Goal: Use online tool/utility: Utilize a website feature to perform a specific function

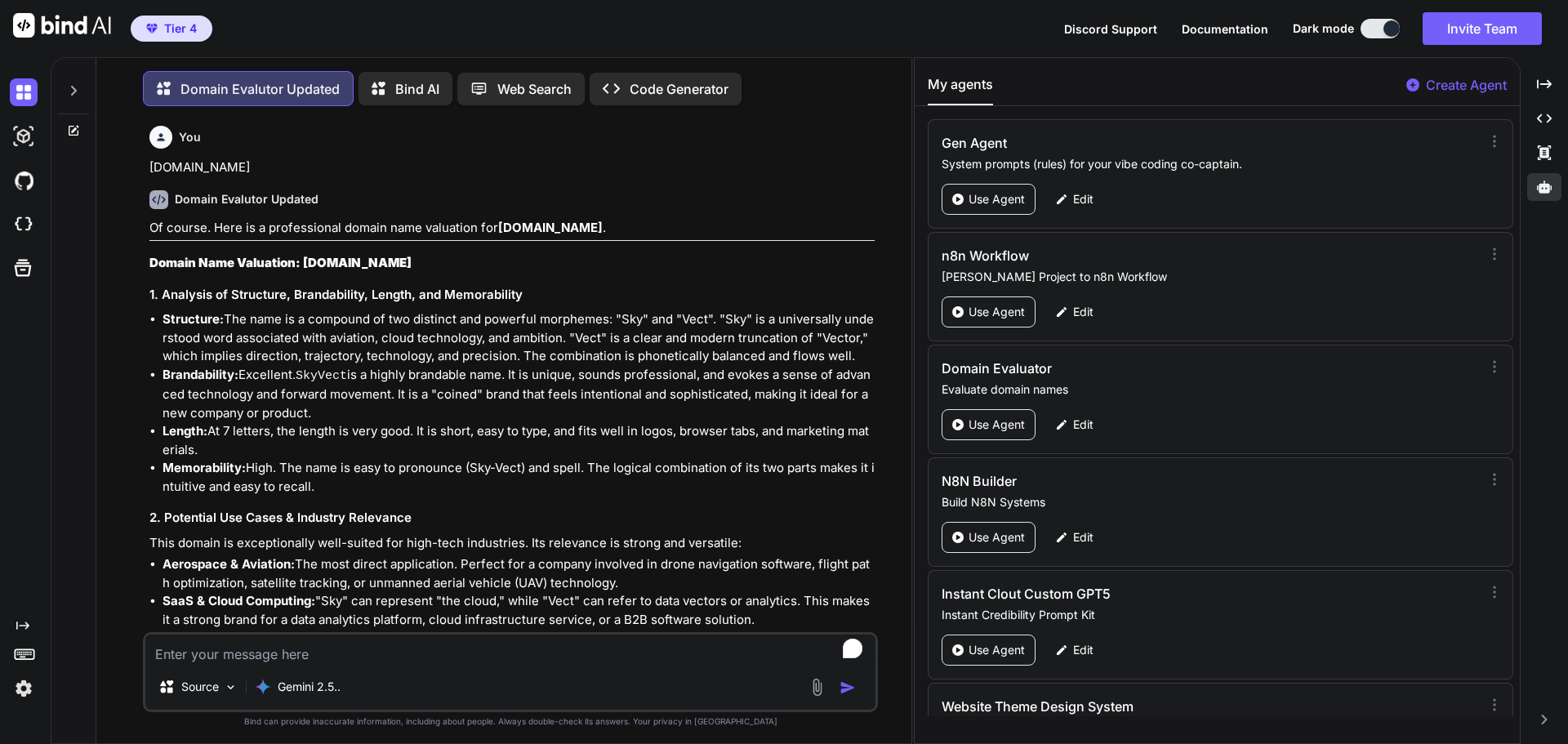
scroll to position [86, 0]
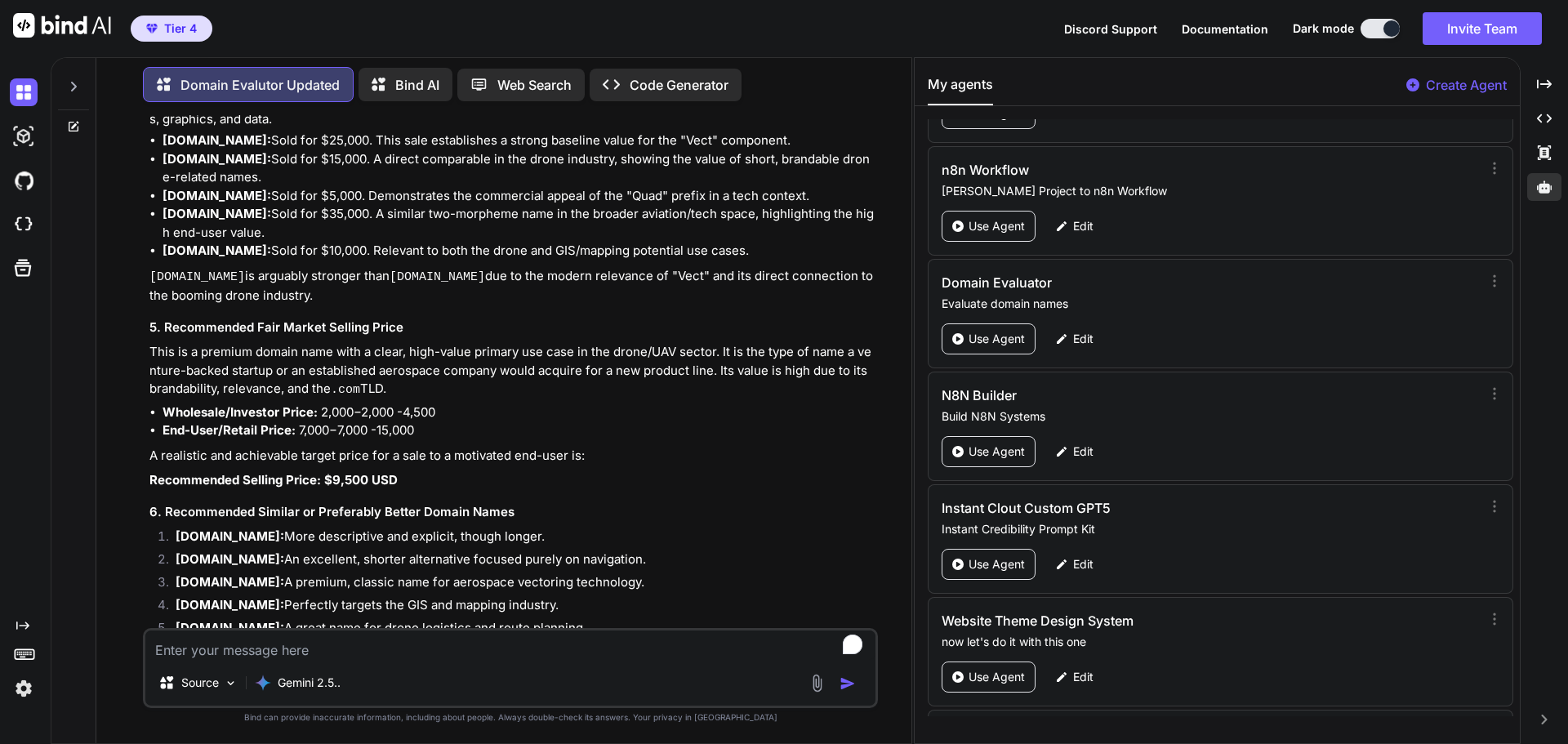
click at [428, 82] on p "Bind AI" at bounding box center [418, 84] width 44 height 19
type textarea "x"
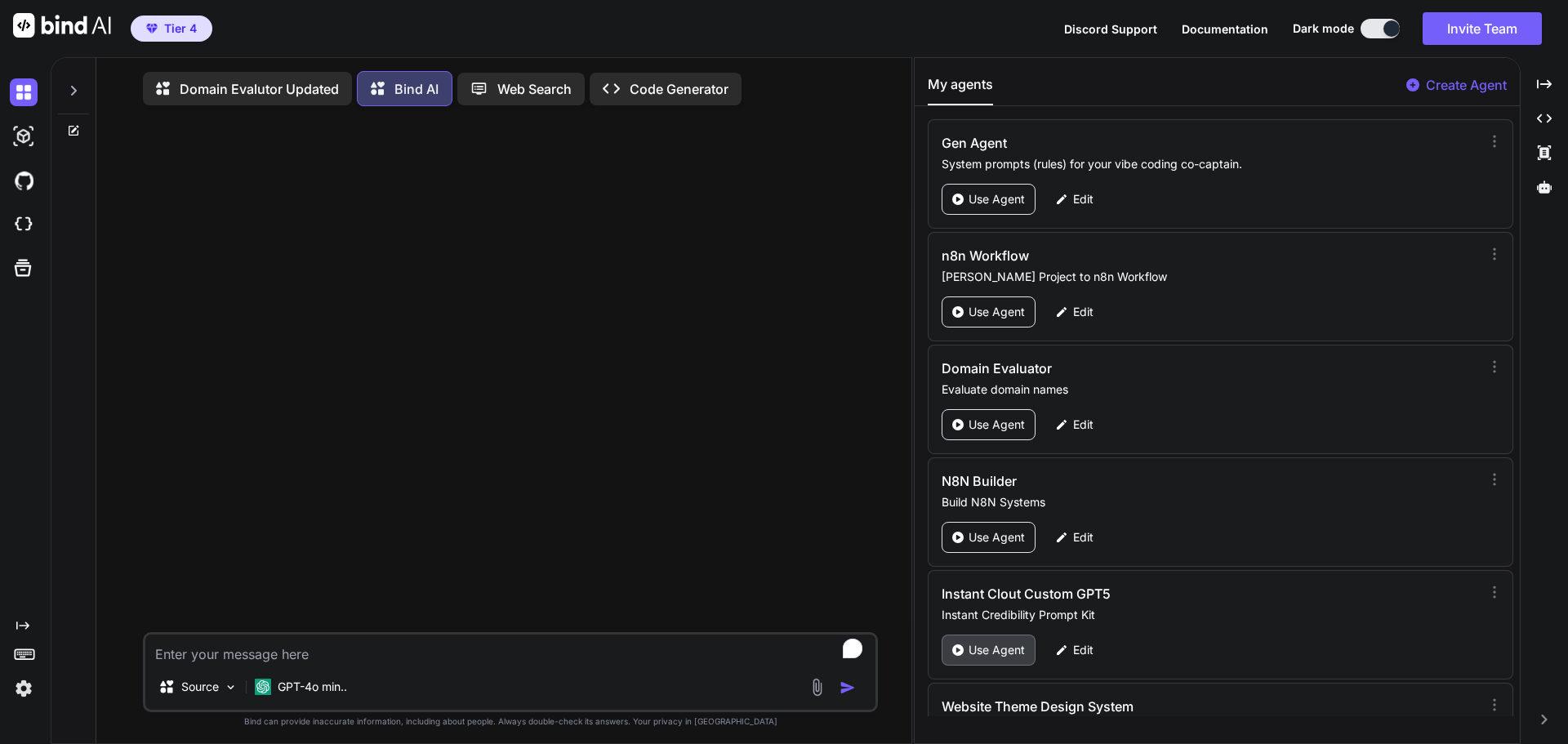
click at [994, 646] on p "Use Agent" at bounding box center [996, 650] width 56 height 17
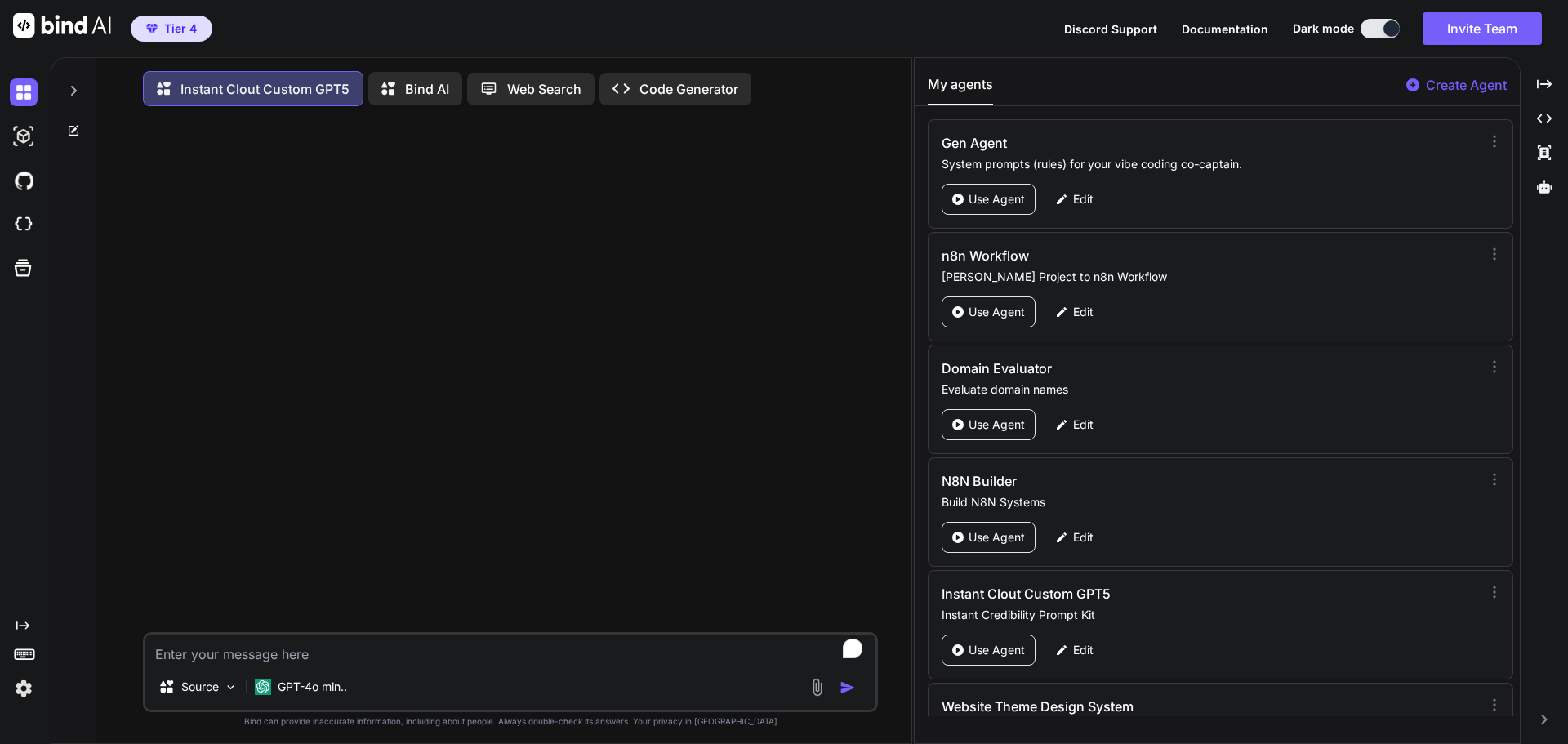
click at [416, 84] on p "Bind AI" at bounding box center [427, 89] width 44 height 19
click at [529, 82] on p "Web Search" at bounding box center [544, 89] width 75 height 19
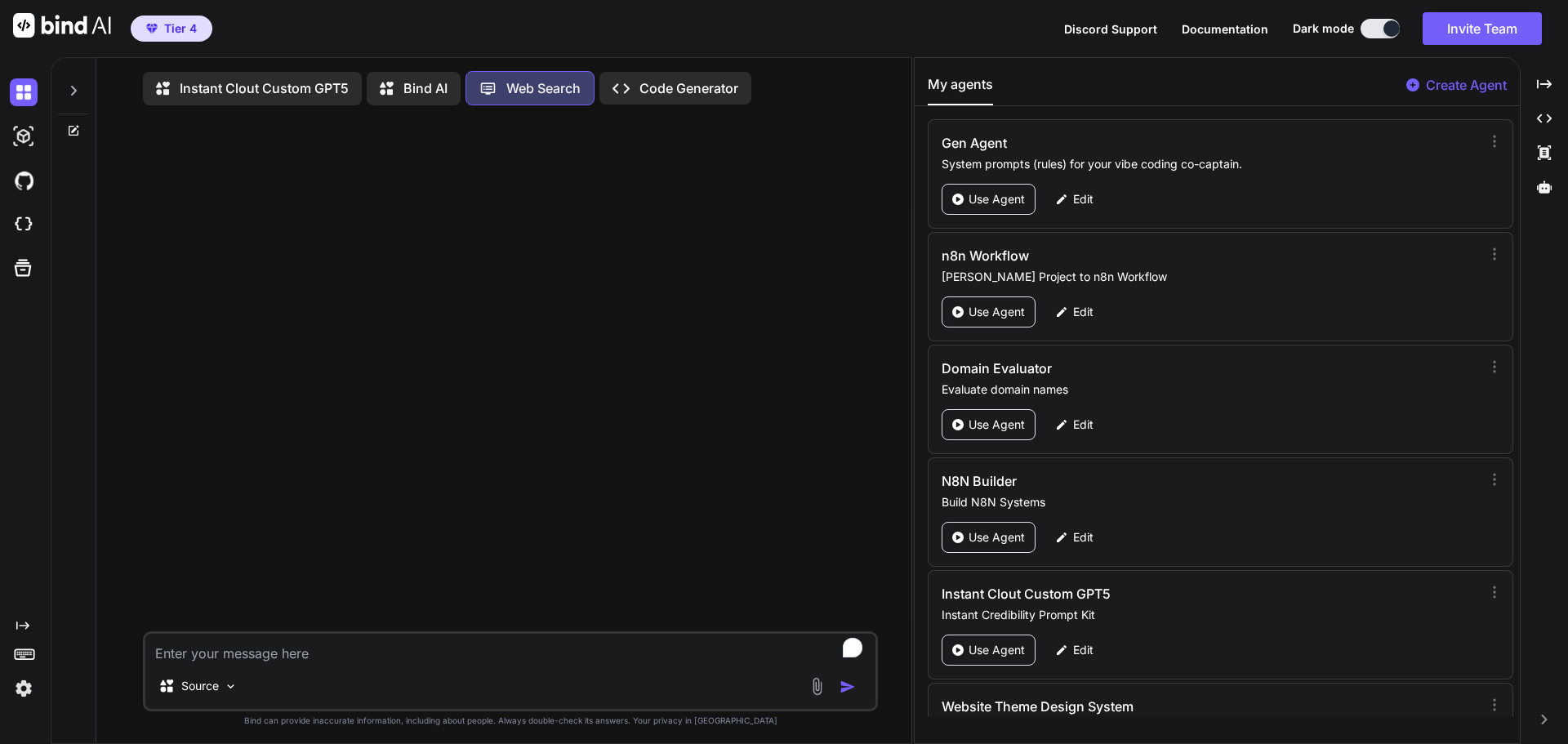
scroll to position [7, 0]
click at [234, 683] on img at bounding box center [231, 682] width 14 height 14
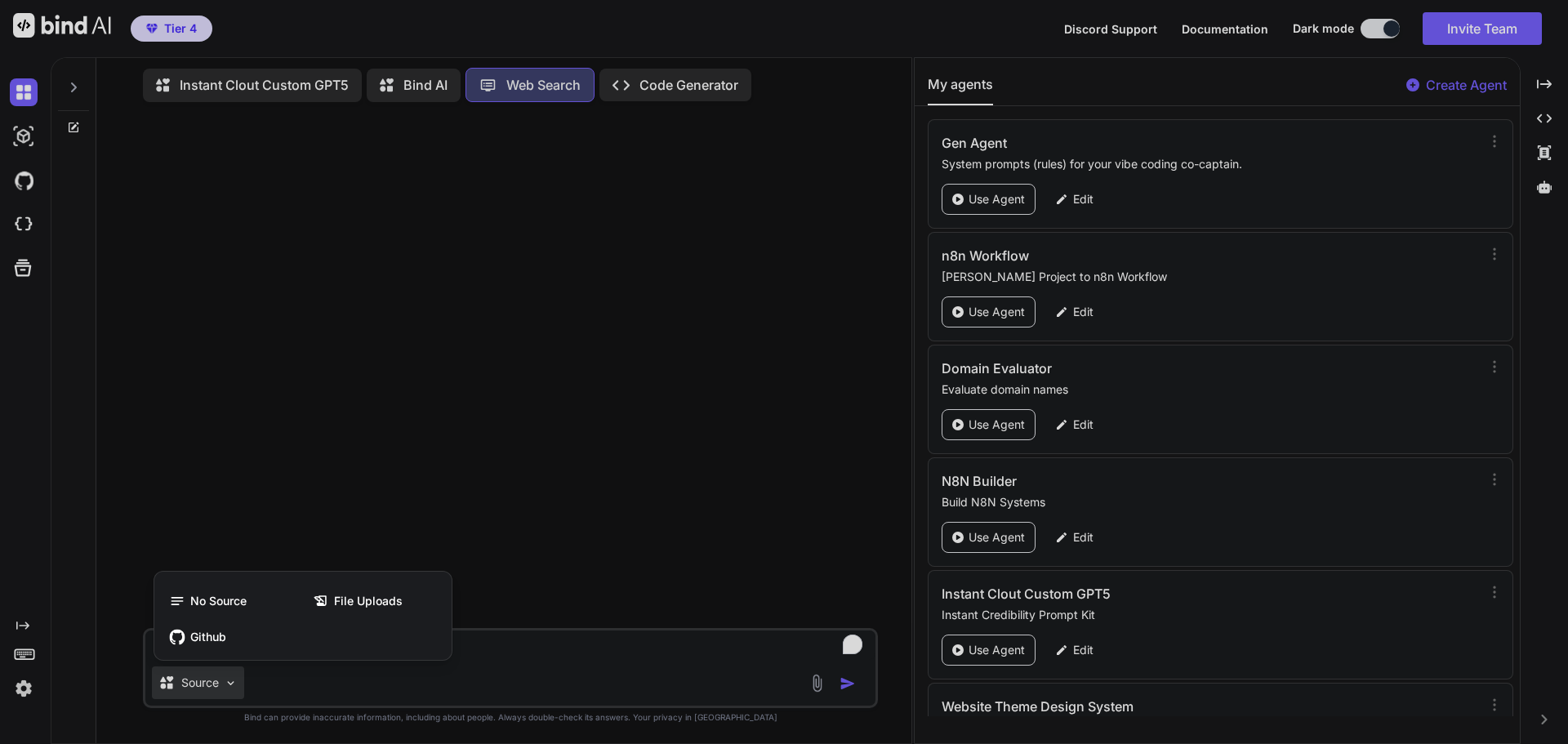
click at [535, 493] on div at bounding box center [784, 372] width 1568 height 744
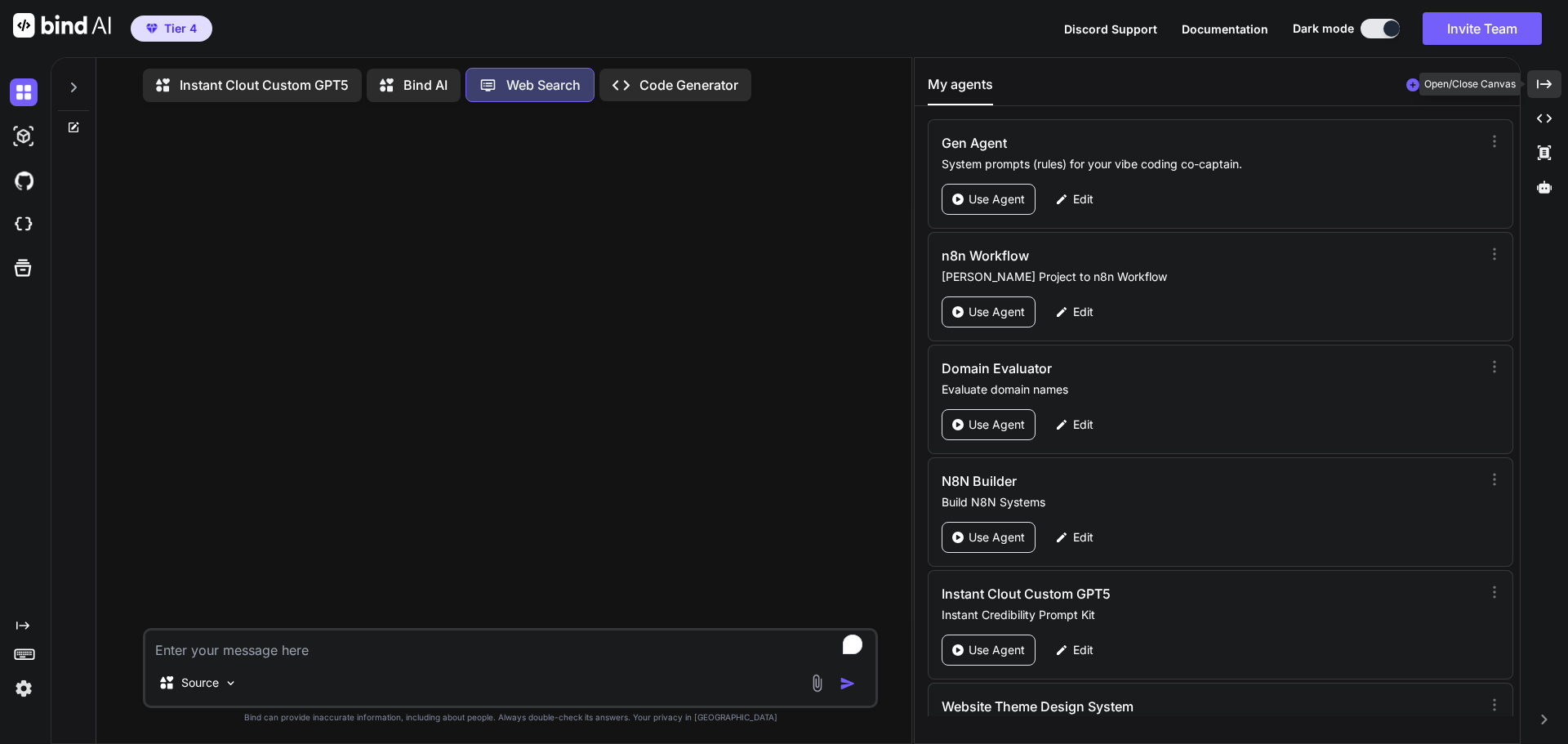
click at [1545, 82] on icon "Created with Pixso." at bounding box center [1544, 84] width 15 height 15
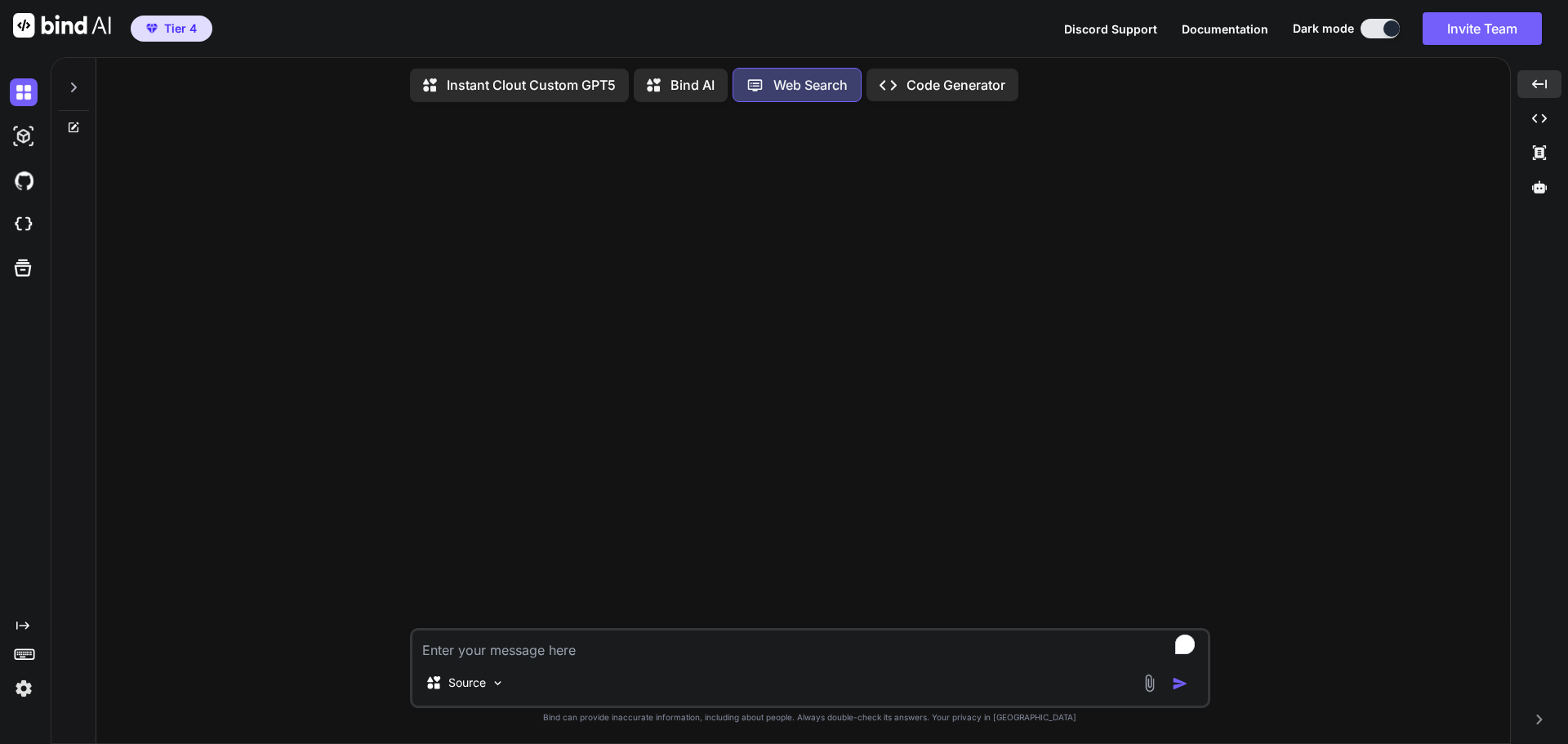
click at [1147, 683] on img at bounding box center [1149, 682] width 18 height 18
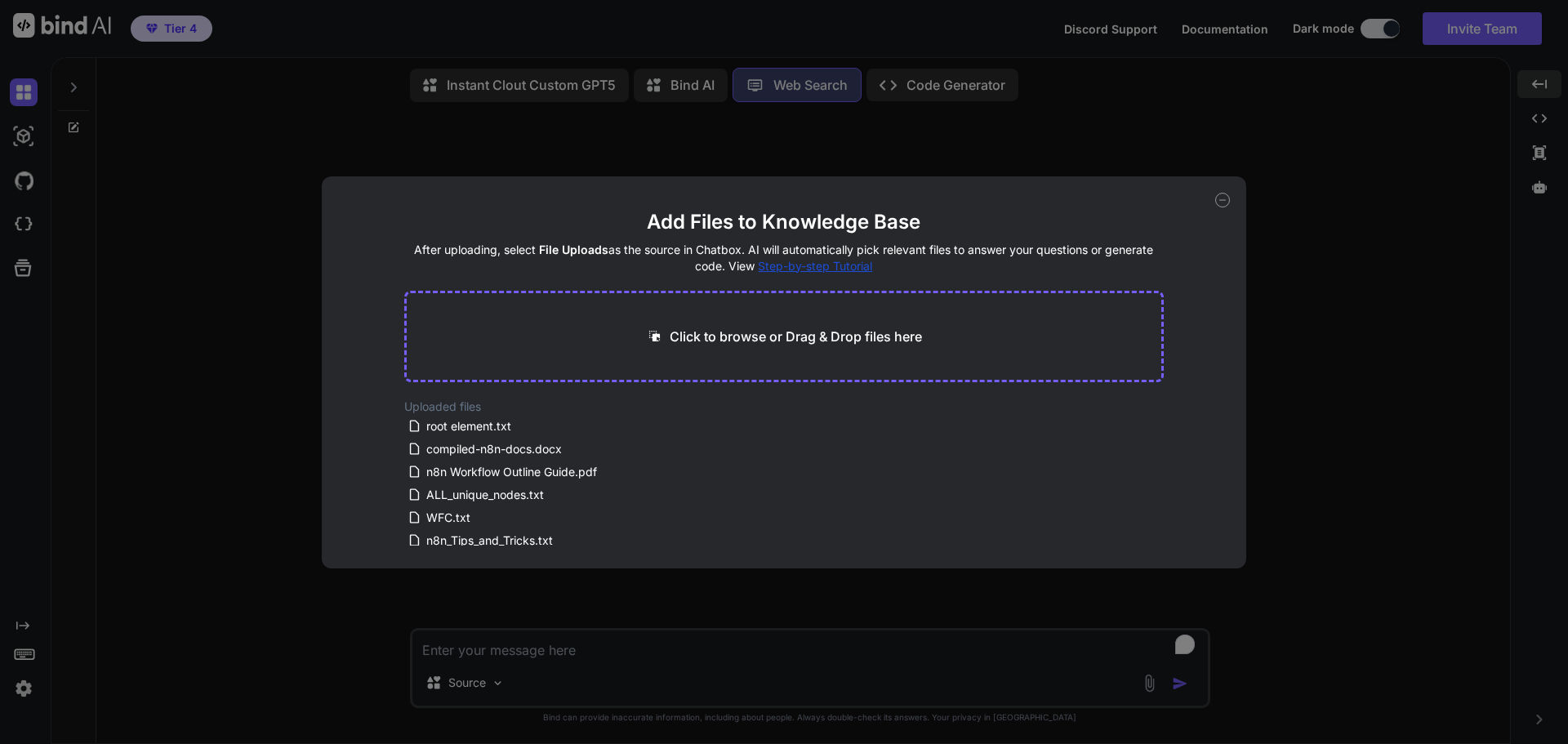
click at [1218, 203] on icon at bounding box center [1223, 200] width 15 height 15
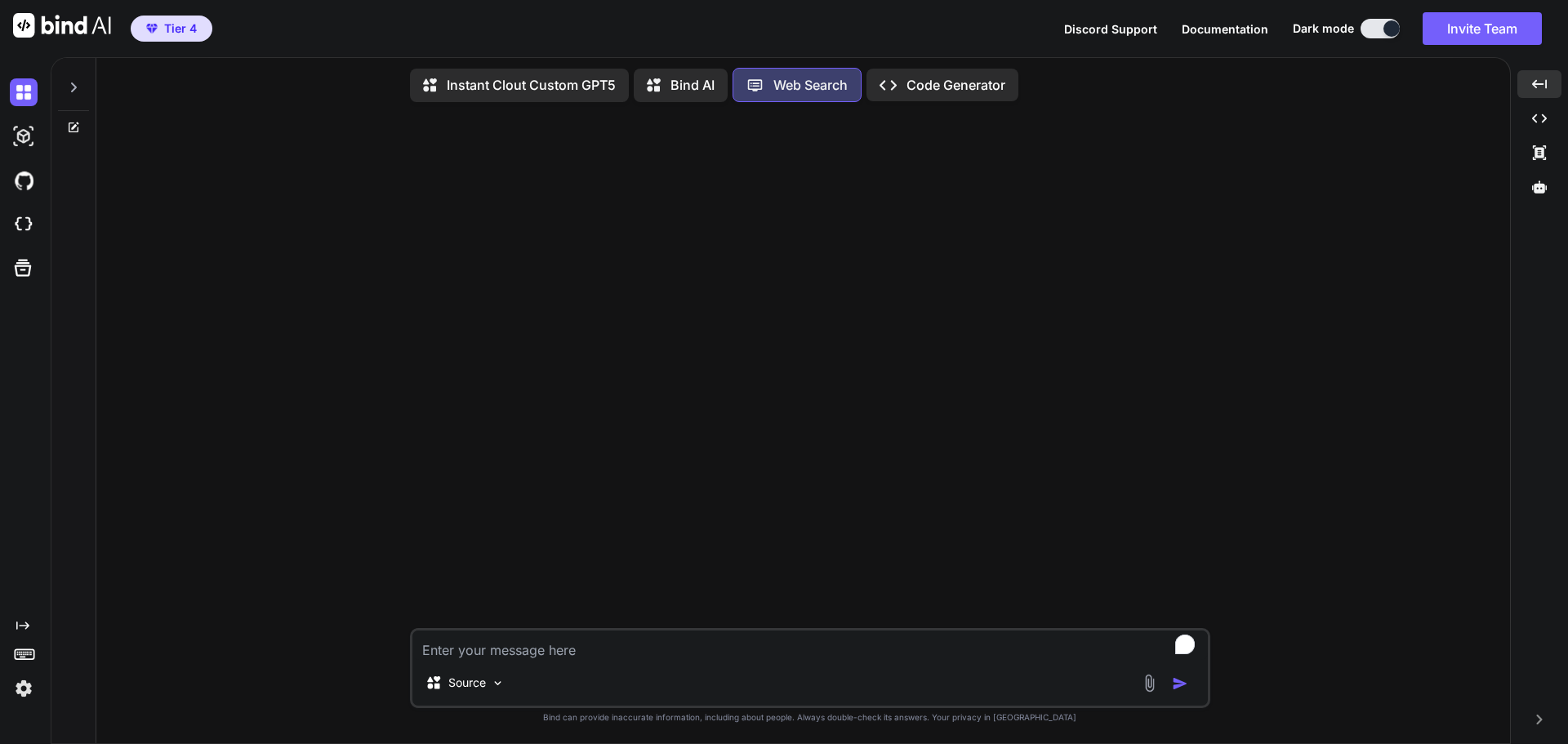
click at [957, 88] on p "Code Generator" at bounding box center [956, 84] width 99 height 19
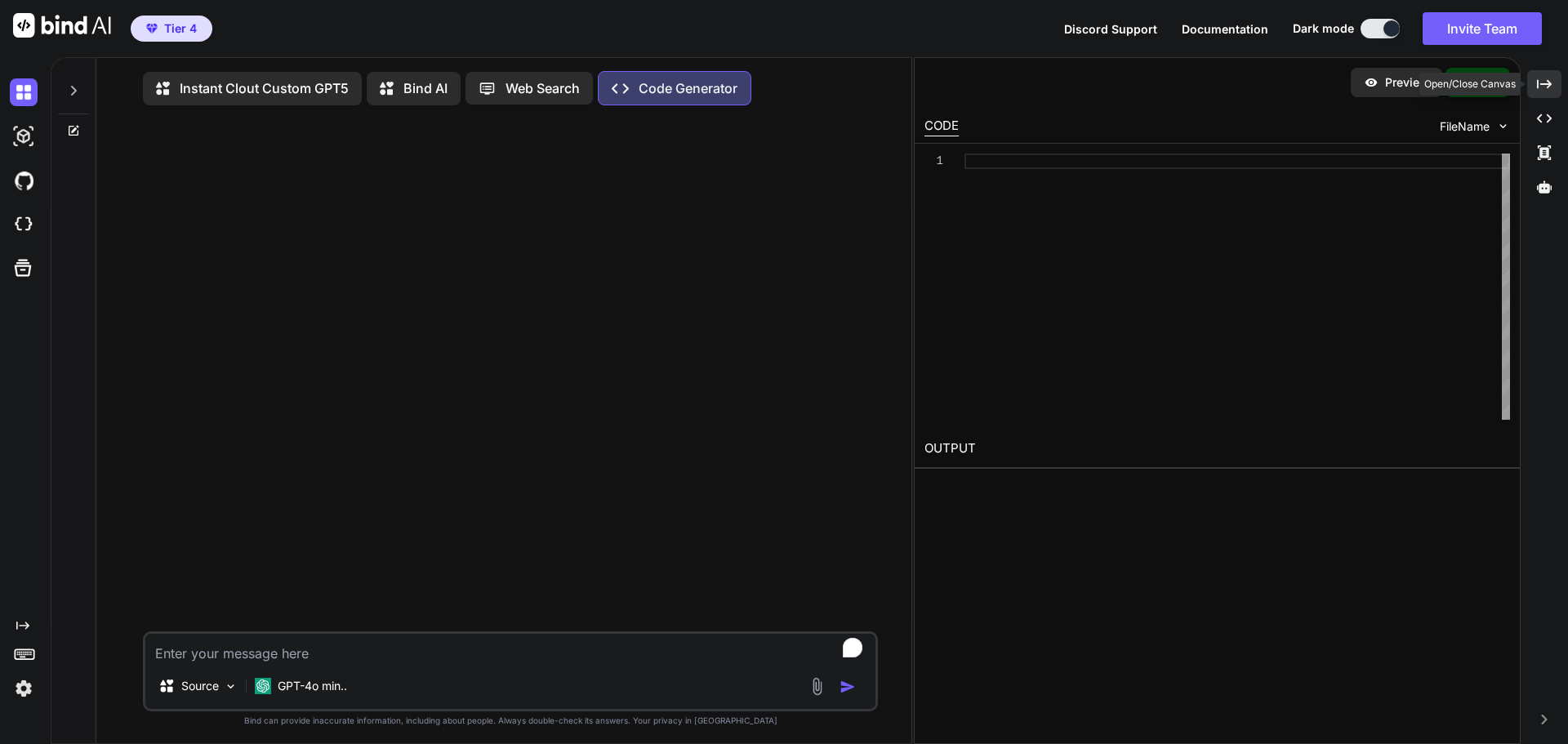
click at [1543, 88] on icon "Created with Pixso." at bounding box center [1544, 84] width 15 height 15
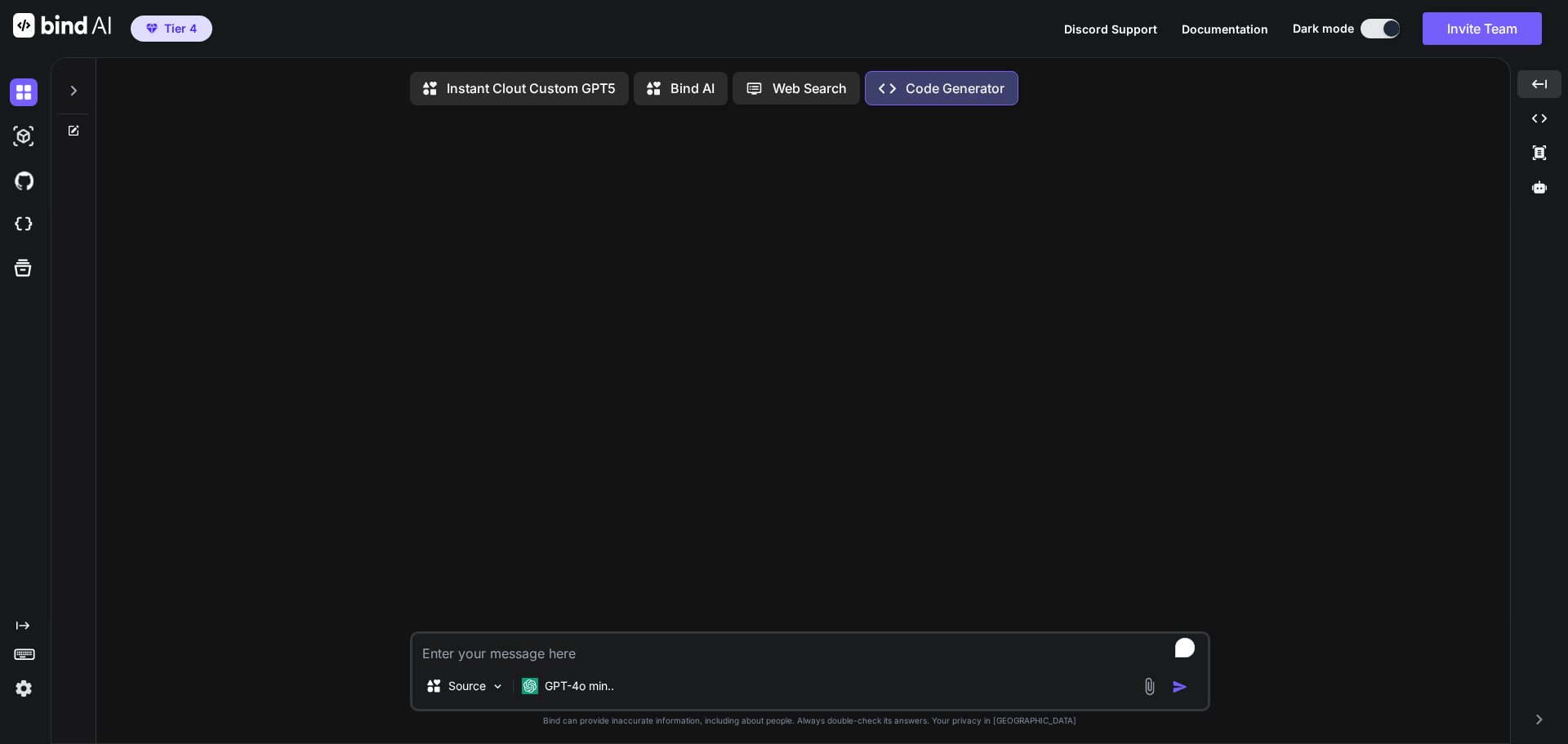
click at [24, 697] on img at bounding box center [24, 688] width 28 height 28
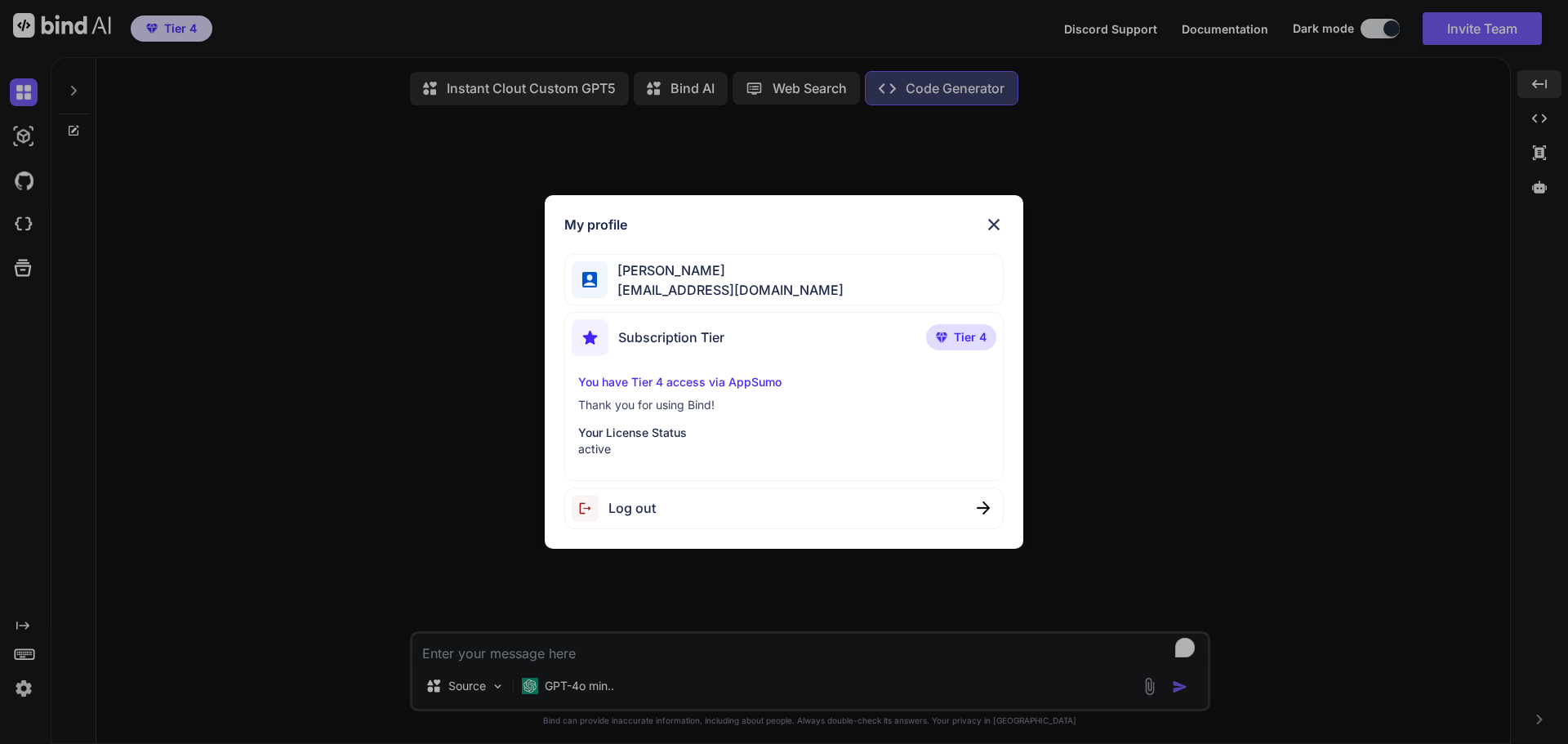
click at [992, 226] on img at bounding box center [993, 224] width 19 height 19
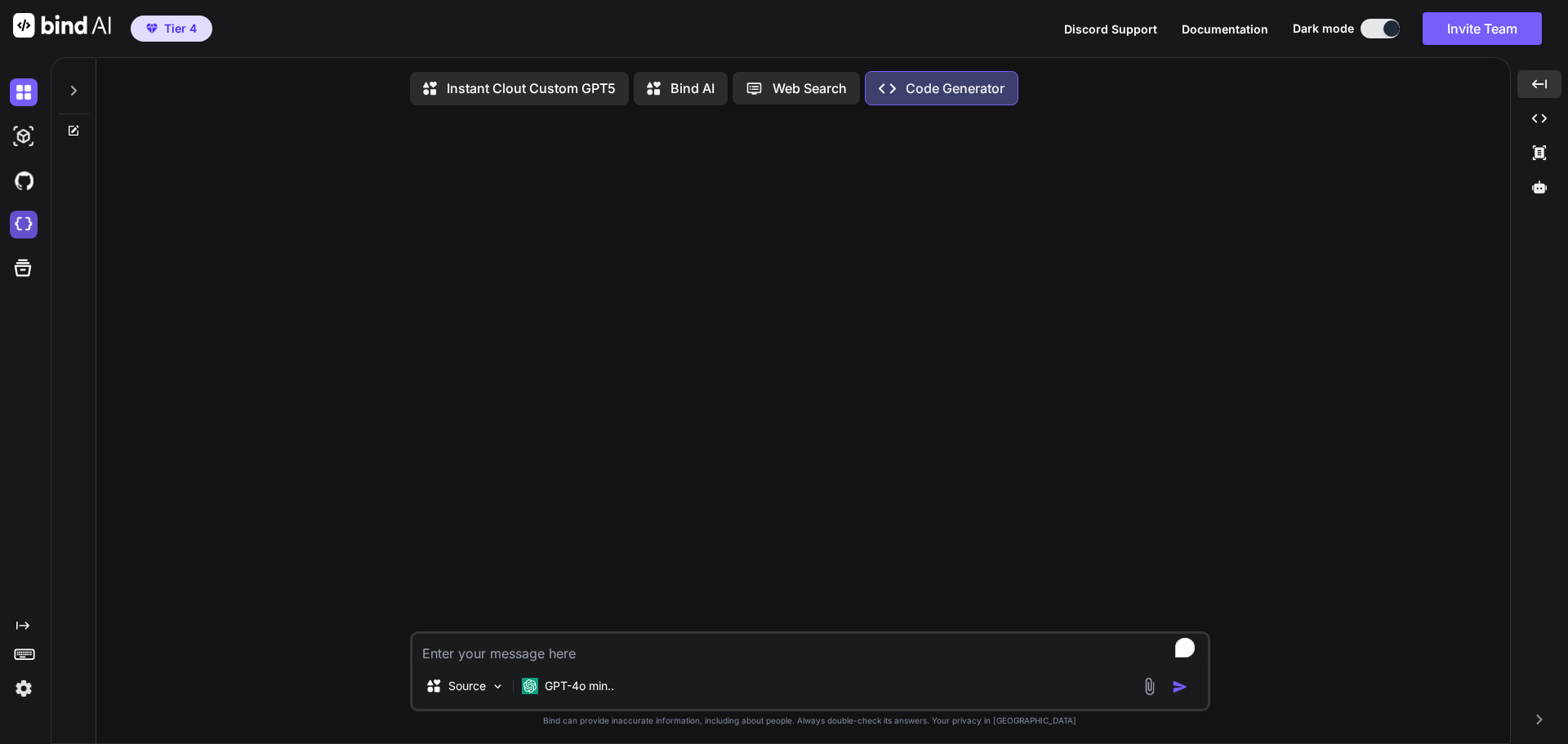
click at [18, 223] on img at bounding box center [24, 224] width 28 height 28
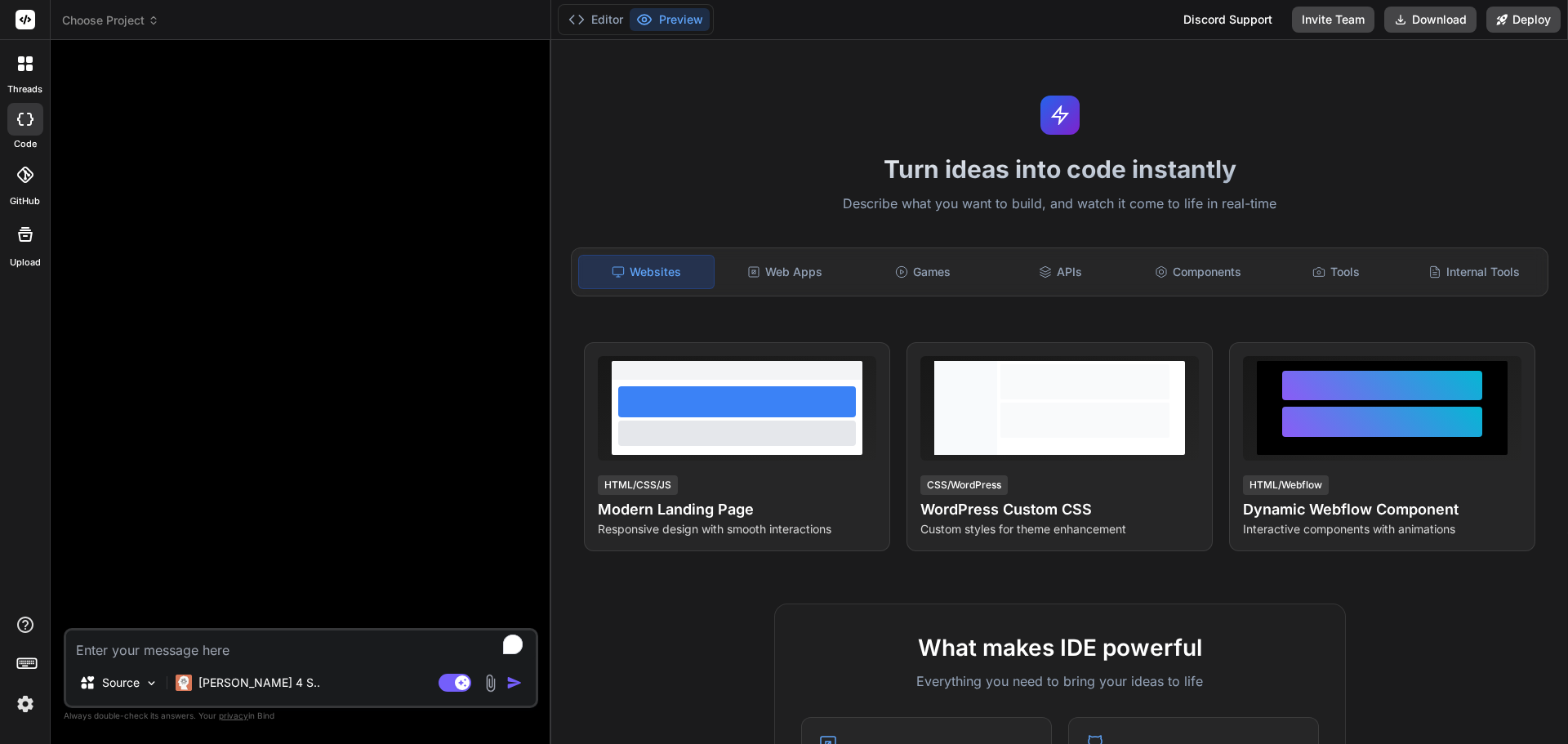
click at [23, 702] on img at bounding box center [25, 703] width 28 height 28
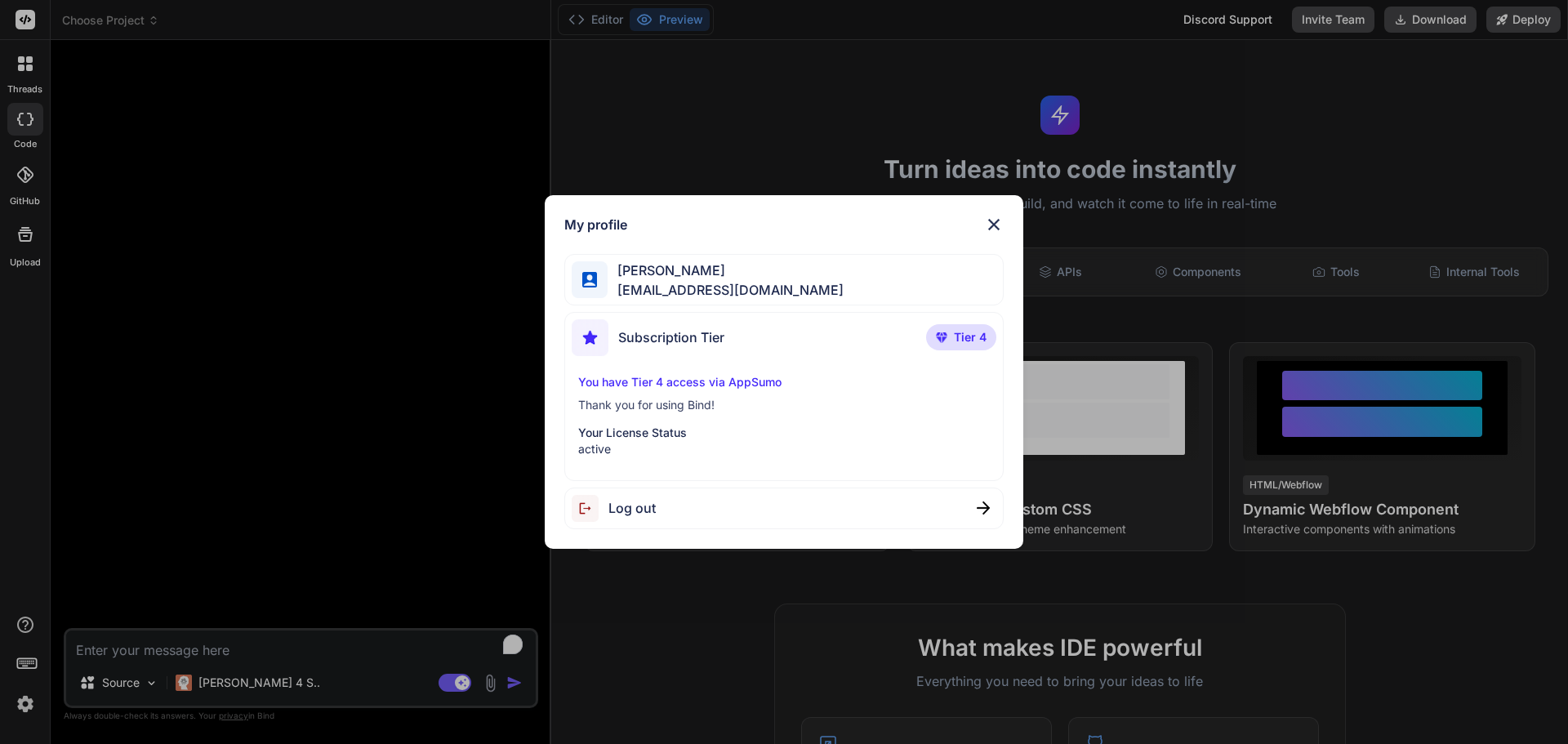
click at [697, 415] on div "You have Tier 4 access via AppSumo Thank you for using Bind! Your License Statu…" at bounding box center [784, 416] width 425 height 83
click at [994, 225] on img at bounding box center [993, 224] width 19 height 19
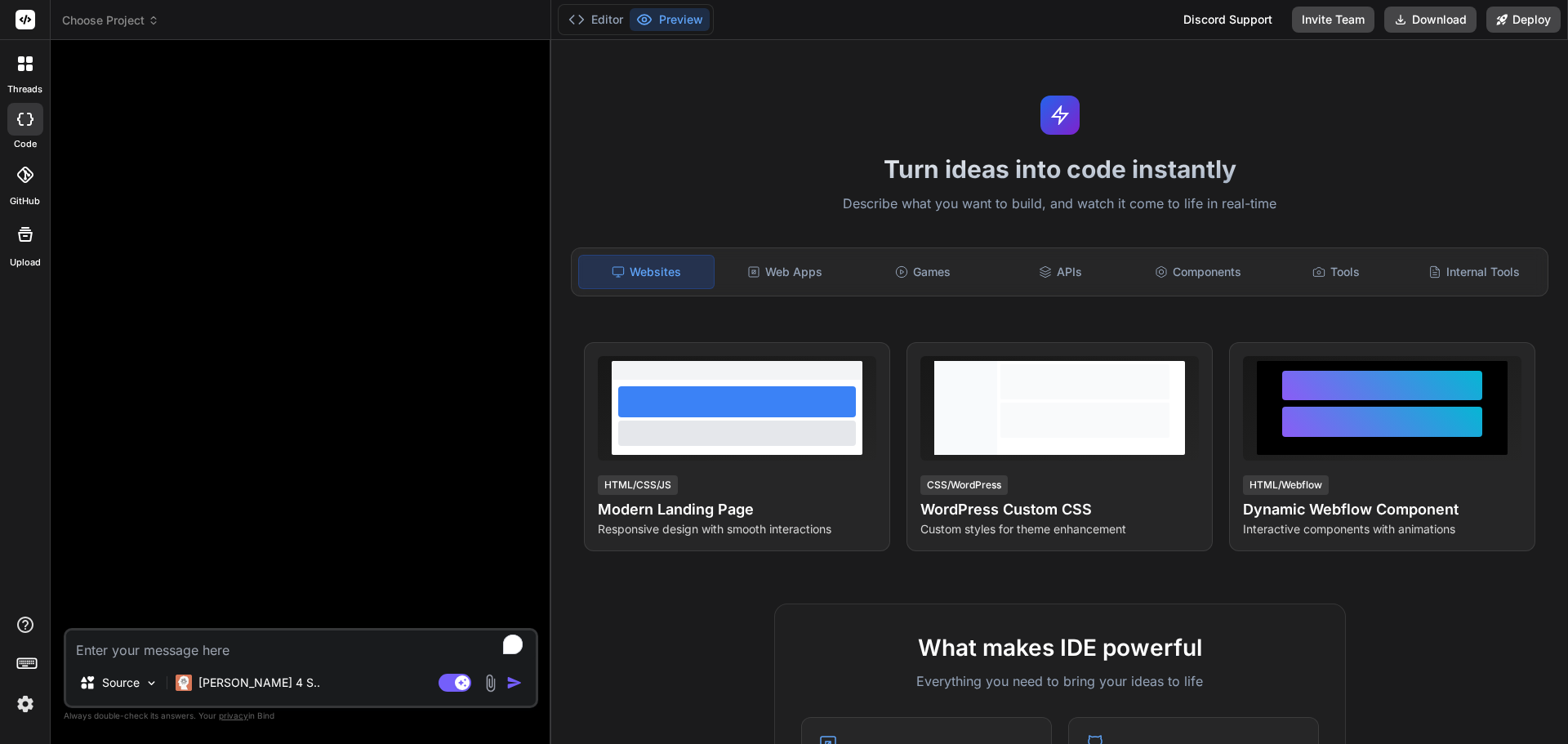
type textarea "x"
